Goal: Task Accomplishment & Management: Use online tool/utility

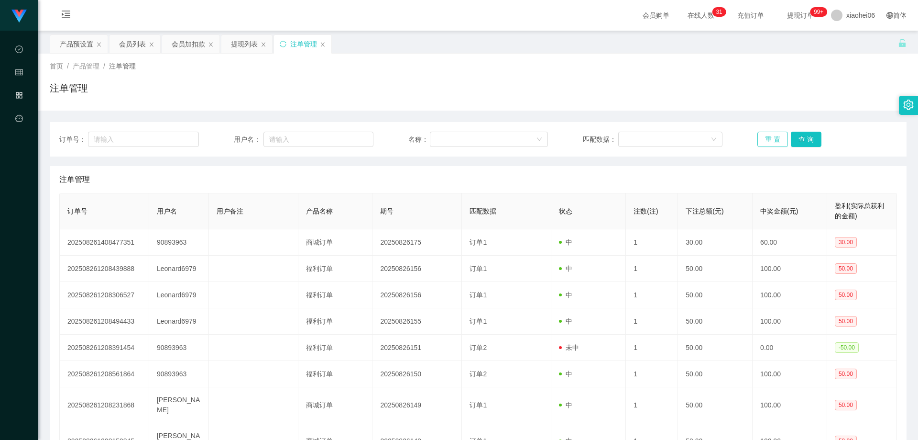
click at [764, 136] on button "重 置" at bounding box center [773, 139] width 31 height 15
click at [699, 202] on th "下注总额(元)" at bounding box center [715, 211] width 75 height 36
click at [691, 162] on div "订单号： 用户名： 名称： 匹配数据： 重 置 查 询 注单管理 订单号 用户名 用户备注 产品名称 期号 匹配数据 状态 注数(注) 下注总额(元) 中奖金…" at bounding box center [478, 332] width 857 height 420
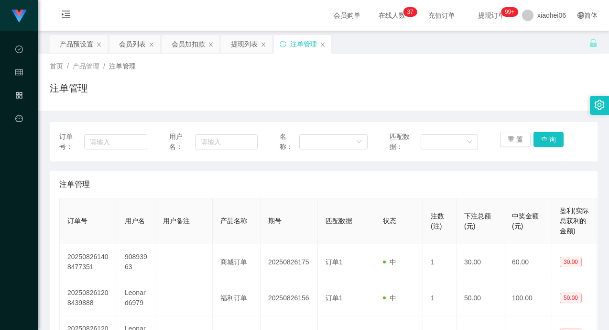
click at [459, 183] on div "注单管理" at bounding box center [323, 184] width 529 height 27
click at [538, 147] on div "重 置 查 询" at bounding box center [544, 142] width 88 height 20
click at [544, 143] on button "查 询" at bounding box center [549, 139] width 31 height 15
click at [544, 143] on div "重 置 查 询" at bounding box center [544, 142] width 88 height 20
click at [544, 143] on button "查 询" at bounding box center [549, 139] width 31 height 15
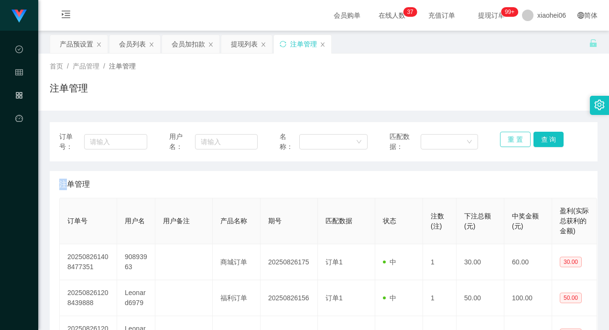
click at [519, 141] on button "重 置" at bounding box center [515, 139] width 31 height 15
click at [297, 86] on div "注单管理" at bounding box center [324, 92] width 548 height 22
click at [545, 142] on button "查 询" at bounding box center [549, 139] width 31 height 15
click at [540, 143] on button "查 询" at bounding box center [549, 139] width 31 height 15
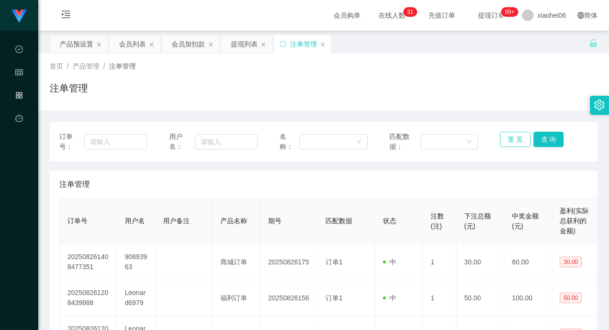
click at [511, 141] on button "重 置" at bounding box center [515, 139] width 31 height 15
drag, startPoint x: 511, startPoint y: 141, endPoint x: 511, endPoint y: 107, distance: 34.0
click at [511, 141] on button "重 置" at bounding box center [515, 139] width 31 height 15
drag, startPoint x: 509, startPoint y: 104, endPoint x: 515, endPoint y: 97, distance: 8.9
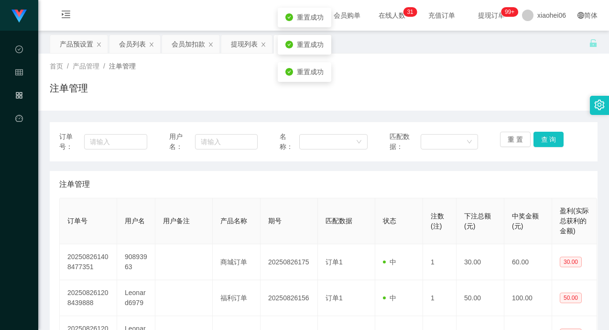
click at [509, 104] on div "首页 / 产品管理 / 注单管理 / 注单管理" at bounding box center [323, 82] width 571 height 57
click at [351, 101] on div "注单管理" at bounding box center [324, 92] width 548 height 22
click at [539, 139] on button "查 询" at bounding box center [549, 139] width 31 height 15
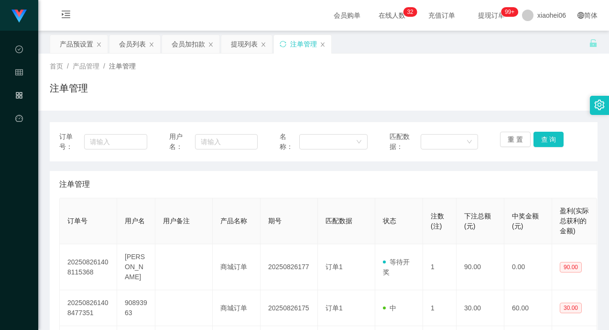
click at [496, 172] on div "注单管理" at bounding box center [323, 184] width 529 height 27
drag, startPoint x: 262, startPoint y: 77, endPoint x: 151, endPoint y: 60, distance: 112.7
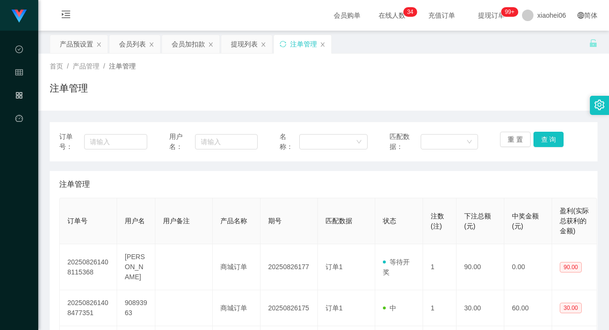
click at [261, 77] on div "首页 / 产品管理 / 注单管理 / 注单管理" at bounding box center [324, 82] width 548 height 42
click at [79, 45] on div "产品预设置" at bounding box center [76, 44] width 33 height 18
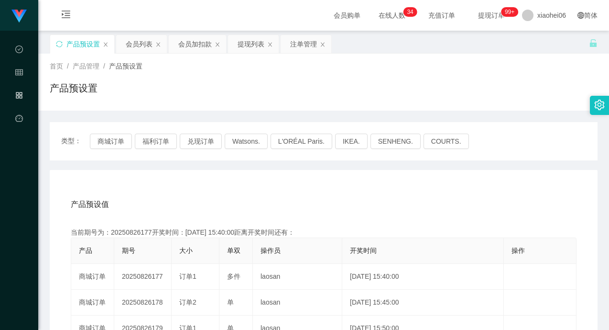
drag, startPoint x: 205, startPoint y: 198, endPoint x: 195, endPoint y: 191, distance: 12.3
click at [205, 198] on div "产品预设值 添加期号" at bounding box center [324, 204] width 506 height 27
drag, startPoint x: 207, startPoint y: 186, endPoint x: 317, endPoint y: 165, distance: 111.3
drag, startPoint x: 488, startPoint y: 91, endPoint x: 568, endPoint y: 0, distance: 120.7
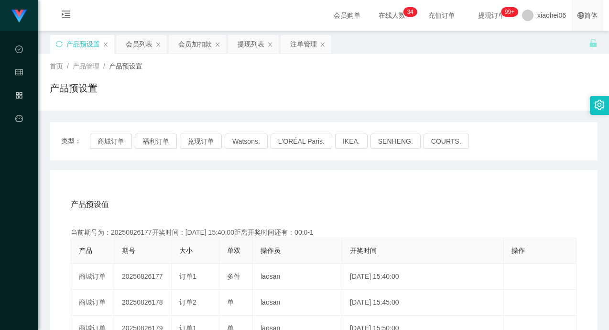
click at [489, 91] on div "产品预设置" at bounding box center [324, 92] width 548 height 22
click at [113, 144] on button "商城订单" at bounding box center [111, 140] width 42 height 15
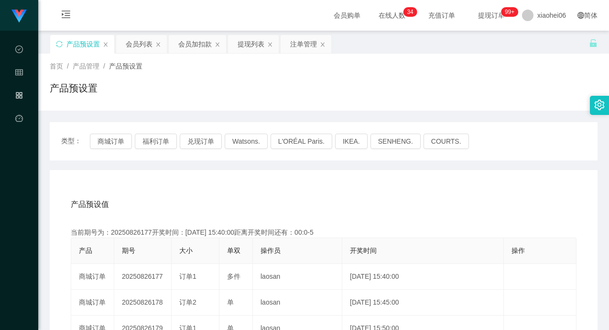
click at [109, 139] on button "商城订单" at bounding box center [111, 140] width 42 height 15
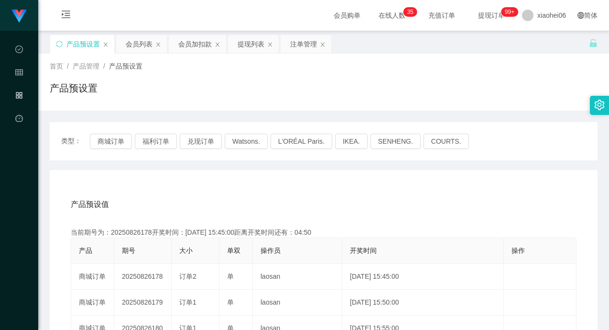
click at [376, 85] on div "产品预设置" at bounding box center [324, 92] width 548 height 22
click at [132, 45] on div "会员列表" at bounding box center [139, 44] width 27 height 18
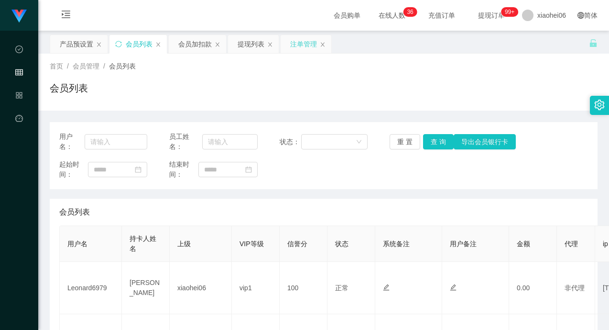
click at [304, 44] on div "注单管理" at bounding box center [303, 44] width 27 height 18
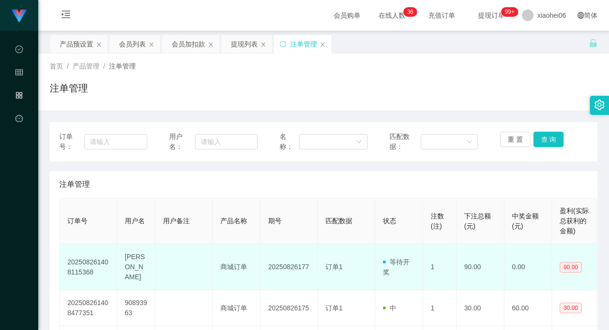
click at [148, 251] on td "[PERSON_NAME]" at bounding box center [136, 267] width 38 height 46
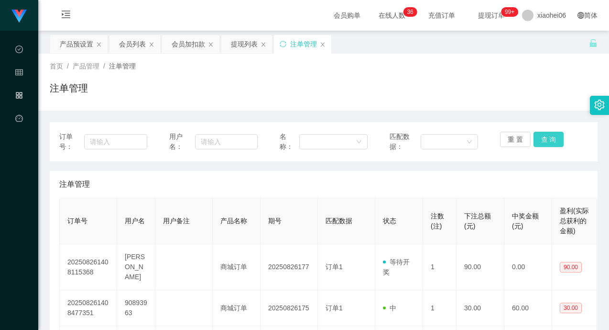
click at [541, 136] on button "查 询" at bounding box center [549, 139] width 31 height 15
click at [517, 99] on div "注单管理" at bounding box center [324, 92] width 548 height 22
